Goal: Go to known website: Go to known website

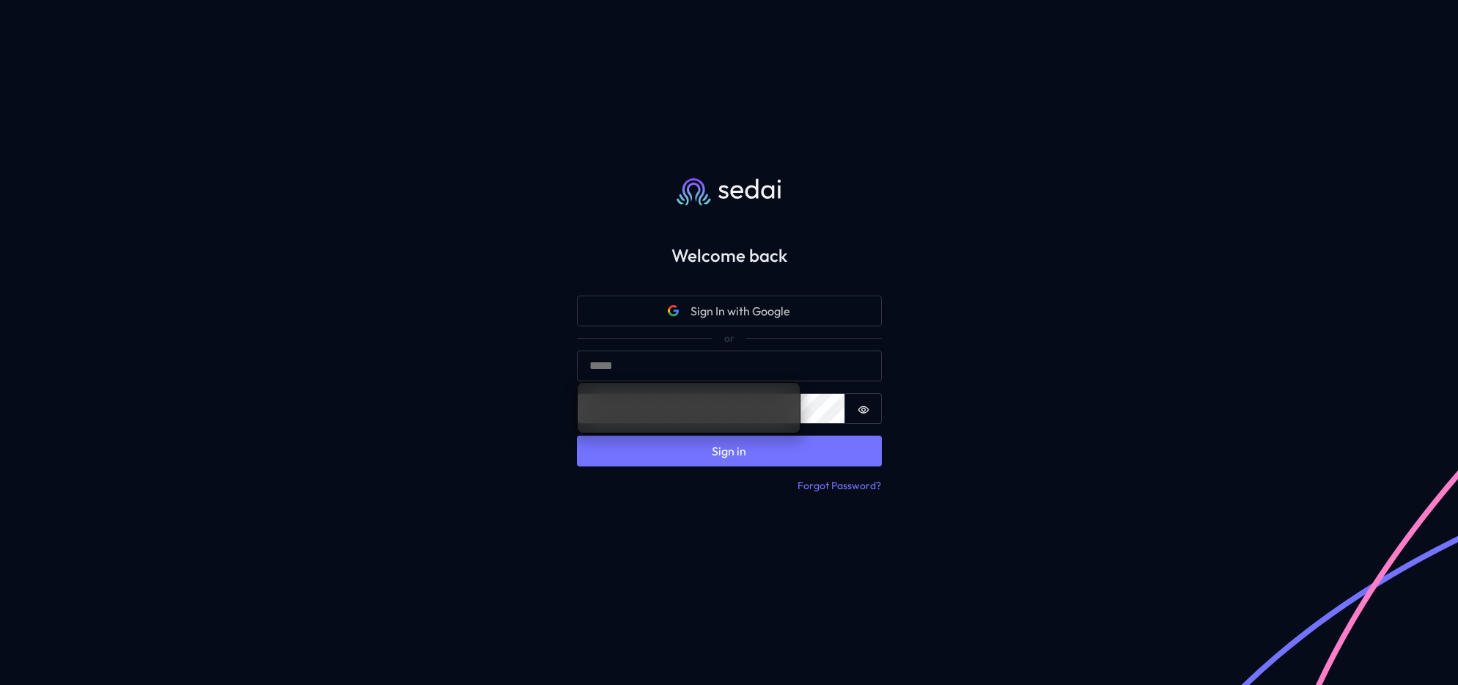
click at [568, 237] on div at bounding box center [729, 192] width 352 height 106
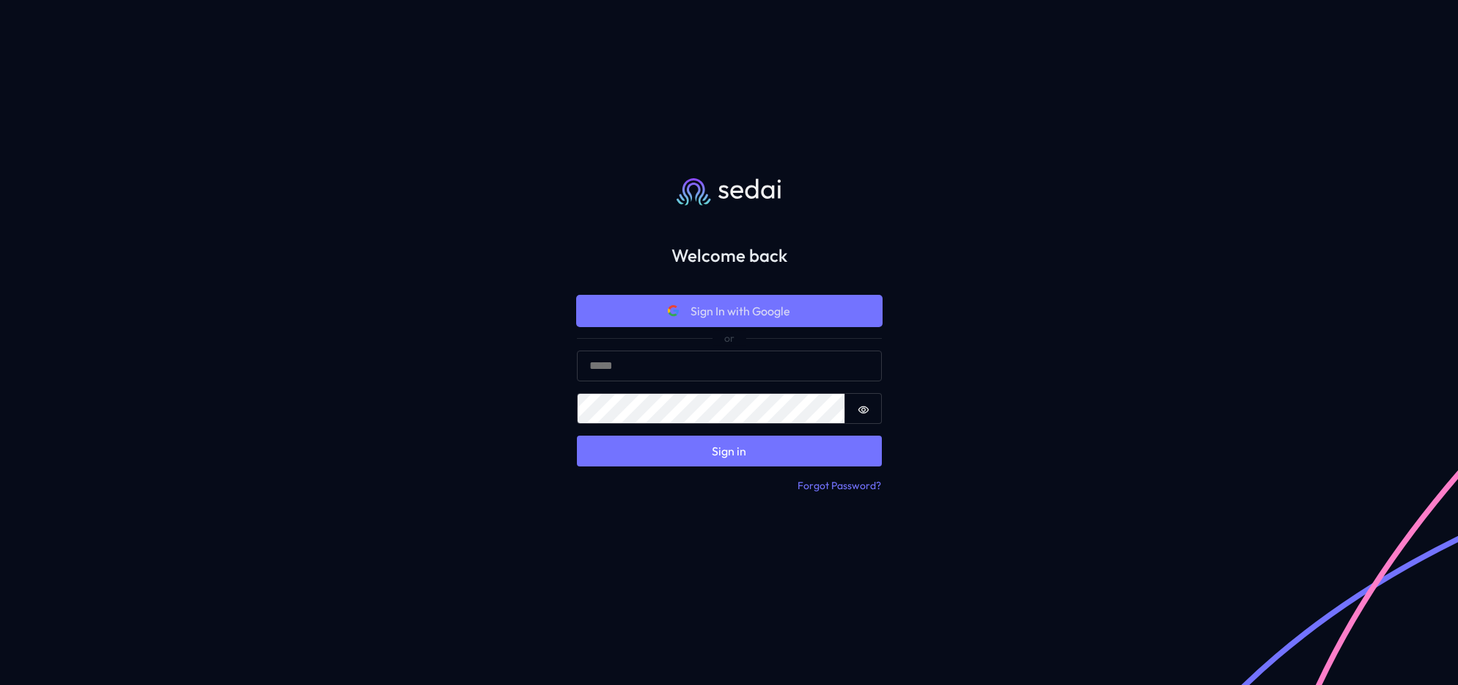
click at [719, 319] on button "Sign In with Google" at bounding box center [729, 310] width 305 height 31
